Goal: Check status: Check status

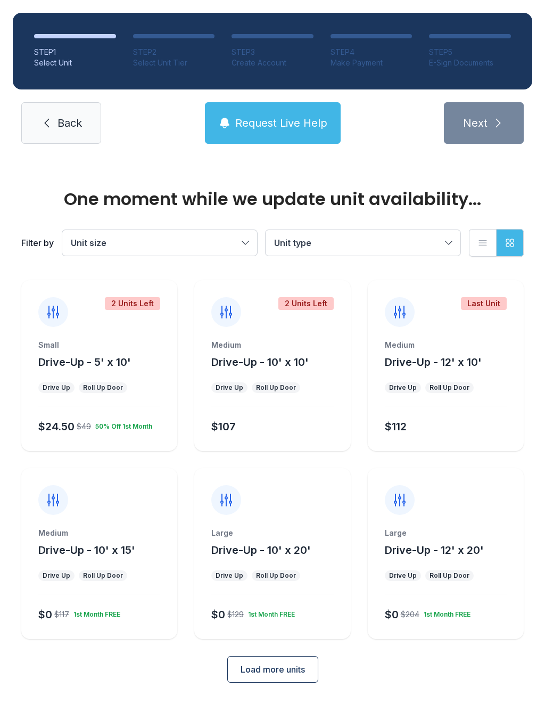
click at [62, 120] on span "Back" at bounding box center [70, 123] width 25 height 15
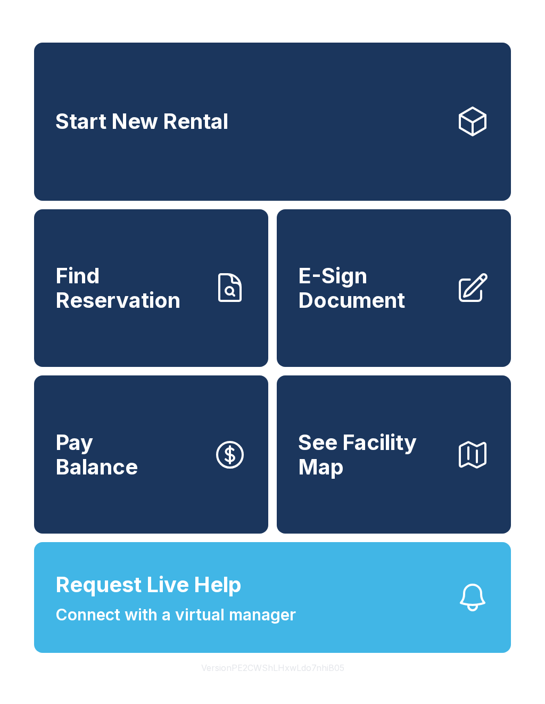
click at [115, 312] on span "Find Reservation" at bounding box center [129, 288] width 149 height 48
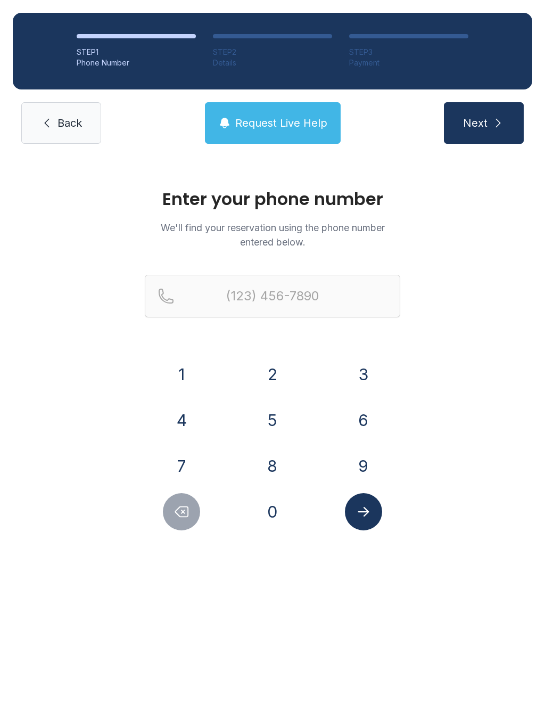
click at [280, 373] on button "2" at bounding box center [272, 374] width 37 height 37
click at [171, 469] on button "7" at bounding box center [181, 465] width 37 height 37
click at [265, 513] on button "0" at bounding box center [272, 511] width 37 height 37
click at [354, 374] on button "3" at bounding box center [363, 374] width 37 height 37
click at [177, 377] on button "1" at bounding box center [181, 374] width 37 height 37
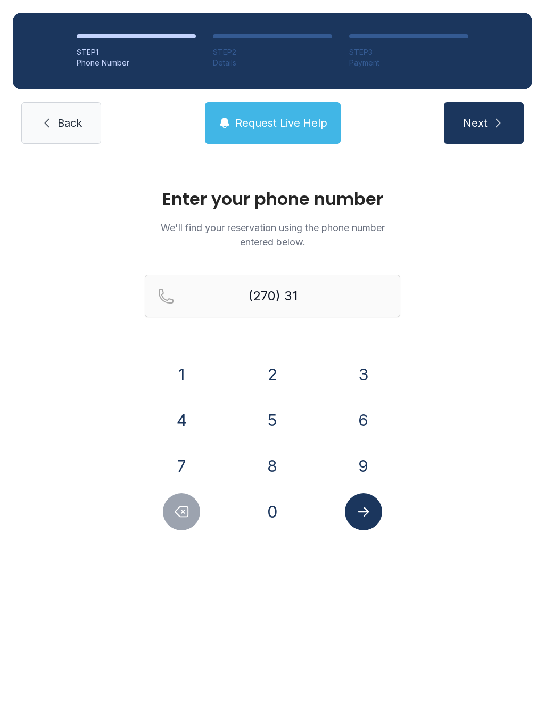
click at [364, 465] on button "9" at bounding box center [363, 465] width 37 height 37
click at [270, 464] on button "8" at bounding box center [272, 465] width 37 height 37
click at [359, 466] on button "9" at bounding box center [363, 465] width 37 height 37
click at [177, 417] on button "4" at bounding box center [181, 420] width 37 height 37
click at [175, 469] on button "7" at bounding box center [181, 465] width 37 height 37
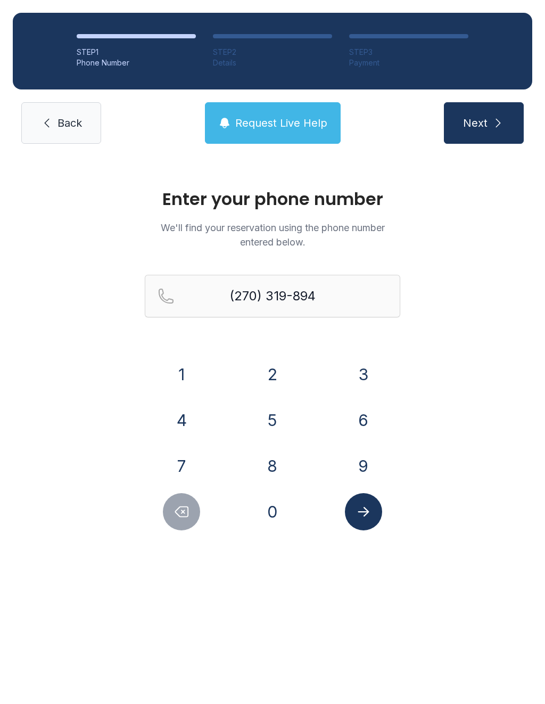
type input "[PHONE_NUMBER]"
click at [356, 509] on icon "Submit lookup form" at bounding box center [364, 512] width 16 height 16
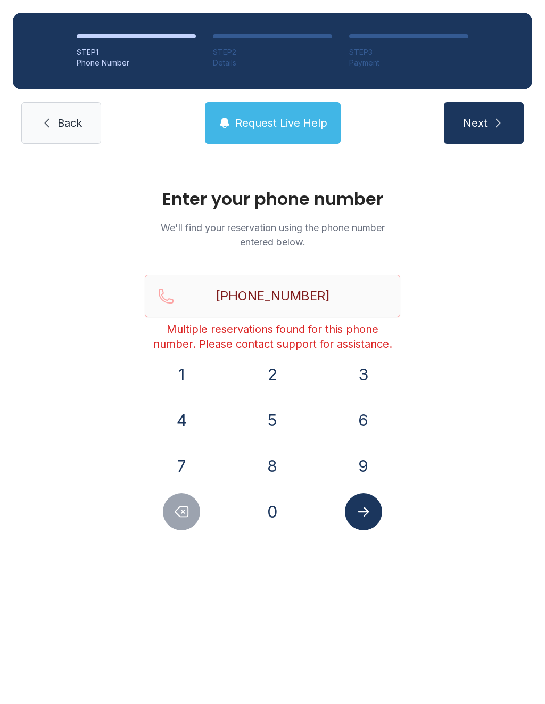
click at [263, 124] on span "Request Live Help" at bounding box center [281, 123] width 92 height 15
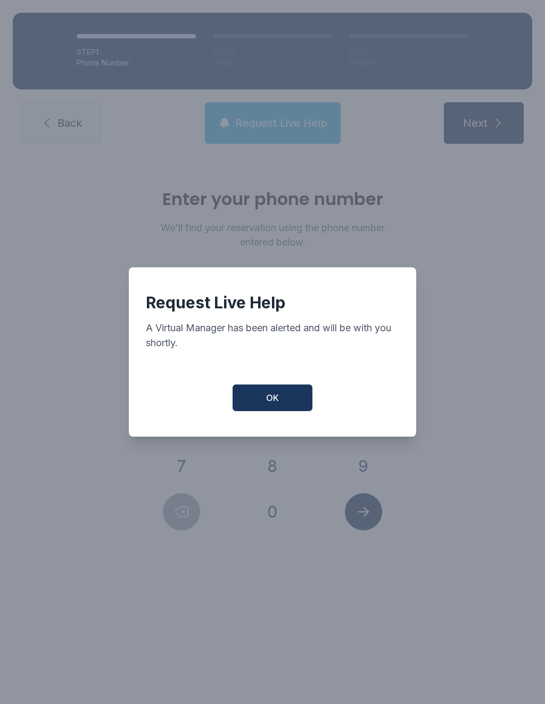
click at [287, 410] on button "OK" at bounding box center [273, 398] width 80 height 27
